Goal: Task Accomplishment & Management: Manage account settings

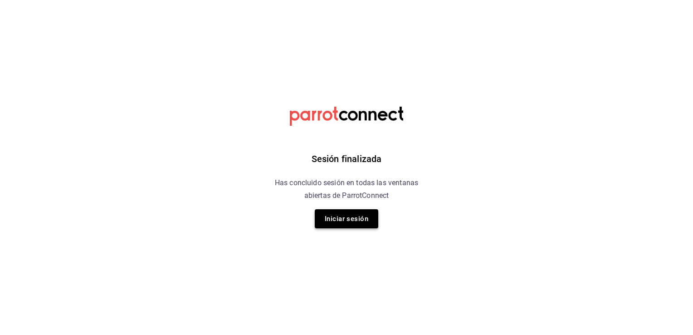
click at [349, 219] on button "Iniciar sesión" at bounding box center [347, 218] width 64 height 19
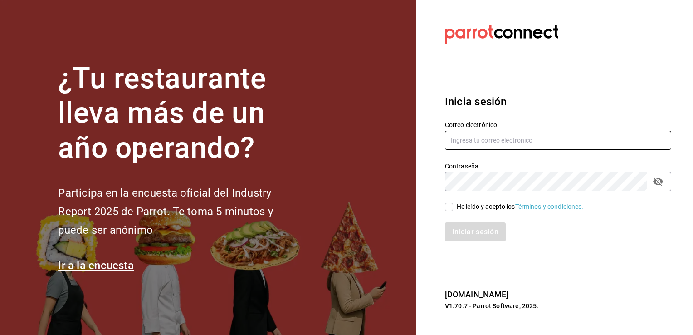
type input "[PERSON_NAME][EMAIL_ADDRESS][DOMAIN_NAME]"
click at [447, 210] on input "He leído y acepto los Términos y condiciones." at bounding box center [449, 207] width 8 height 8
checkbox input "true"
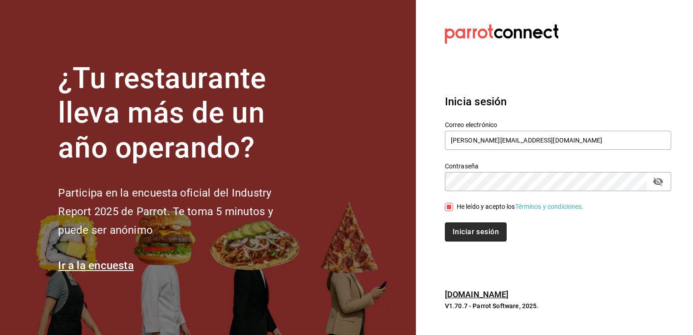
click at [469, 235] on button "Iniciar sesión" at bounding box center [476, 231] width 62 height 19
